Goal: Information Seeking & Learning: Check status

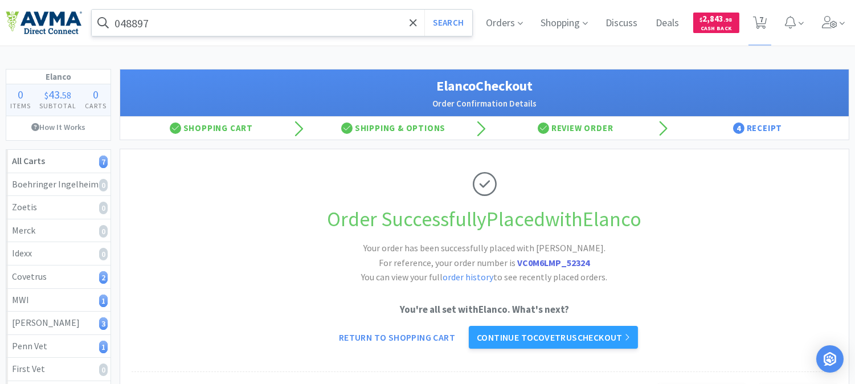
click at [224, 9] on div "048897 Search" at bounding box center [282, 22] width 382 height 27
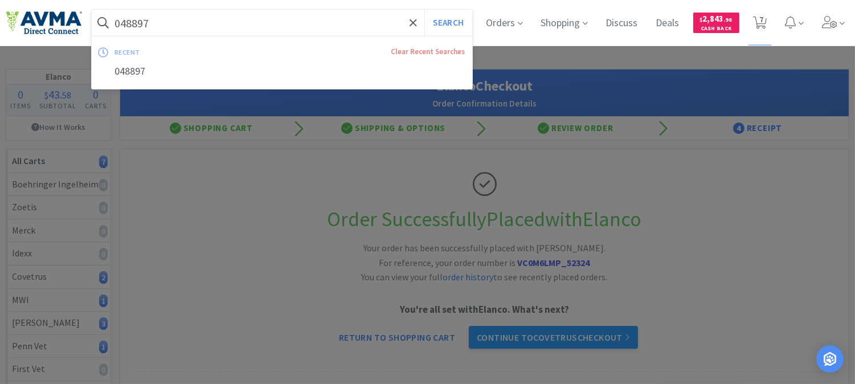
click at [194, 21] on input "048897" at bounding box center [282, 23] width 381 height 26
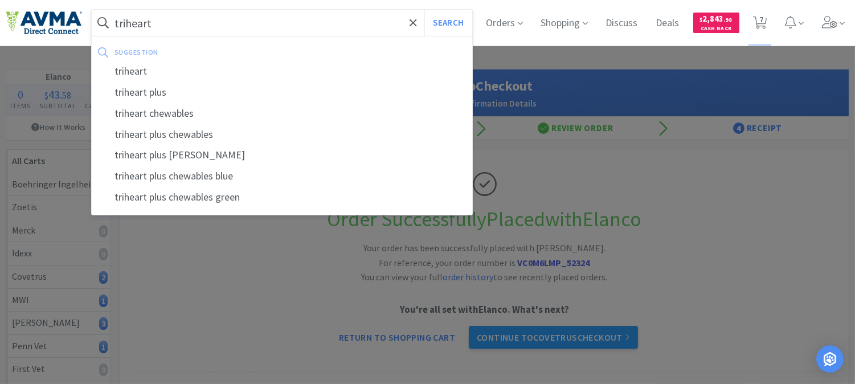
type input "triheart"
click at [424, 10] on button "Search" at bounding box center [447, 23] width 47 height 26
select select "1"
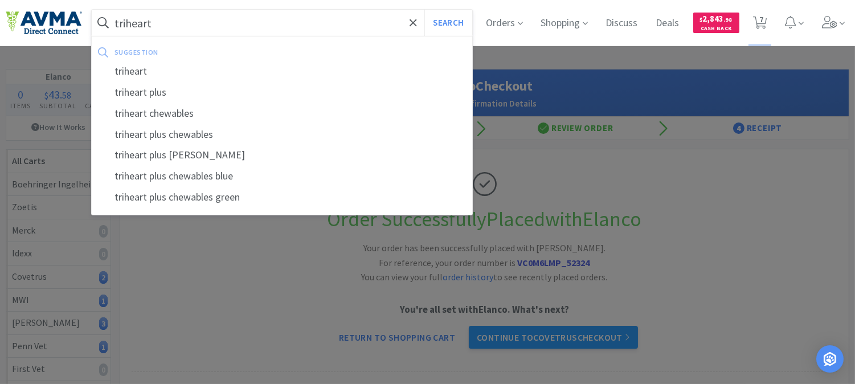
select select "1"
select select "5"
select select "1"
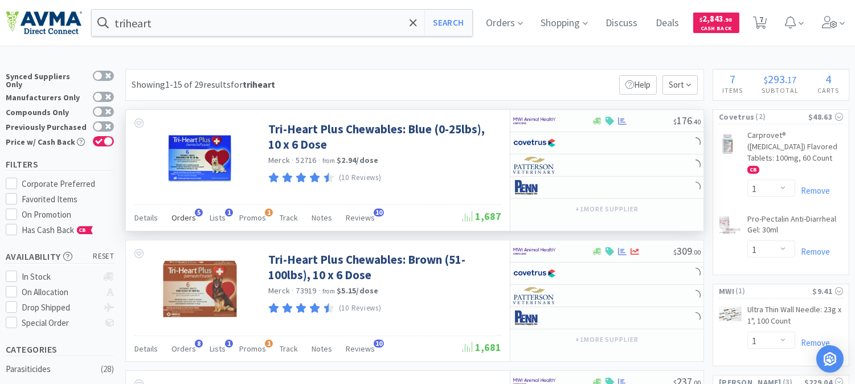
click at [190, 218] on span "Orders" at bounding box center [183, 218] width 24 height 10
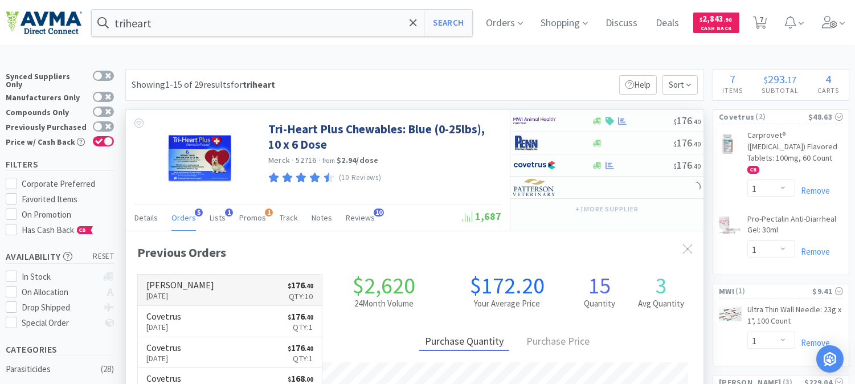
scroll to position [288, 577]
click at [185, 297] on p "[DATE]" at bounding box center [180, 295] width 68 height 13
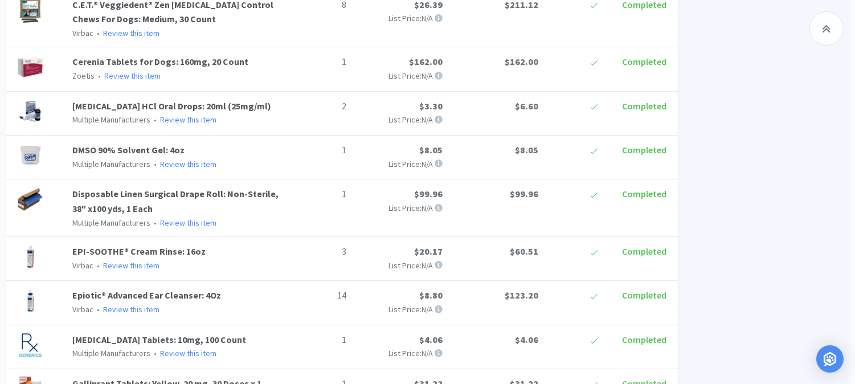
scroll to position [1064, 0]
